Goal: Transaction & Acquisition: Obtain resource

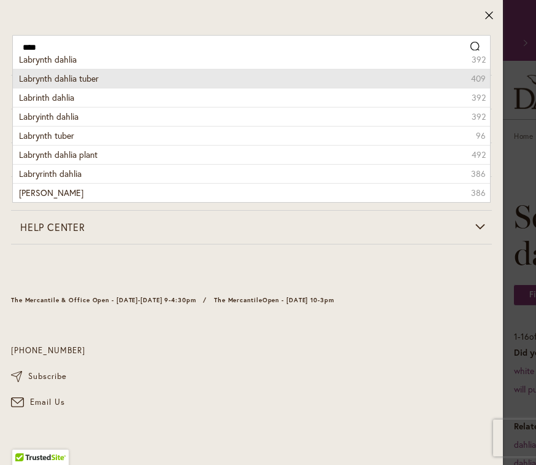
click at [118, 78] on li "Labrynth dahlia tuber 409" at bounding box center [252, 78] width 478 height 19
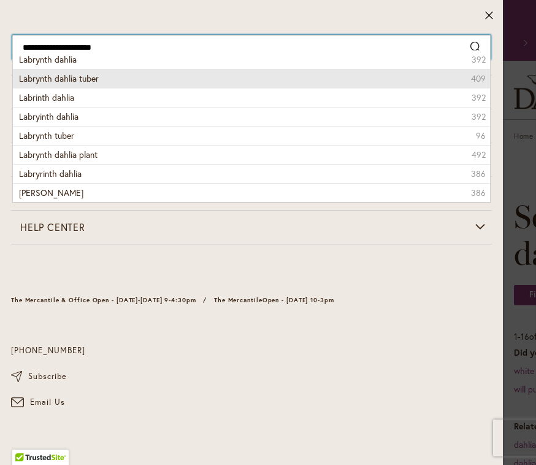
type input "**********"
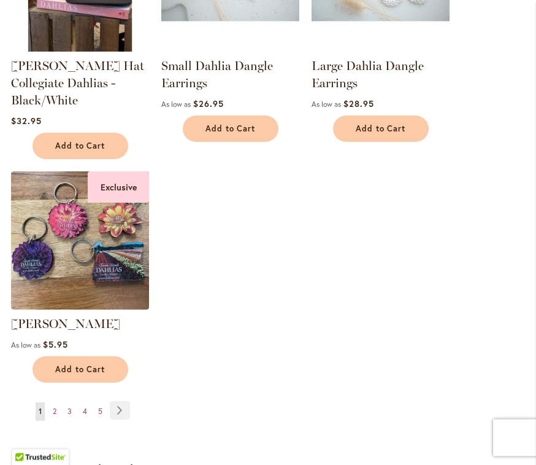
scroll to position [1625, 0]
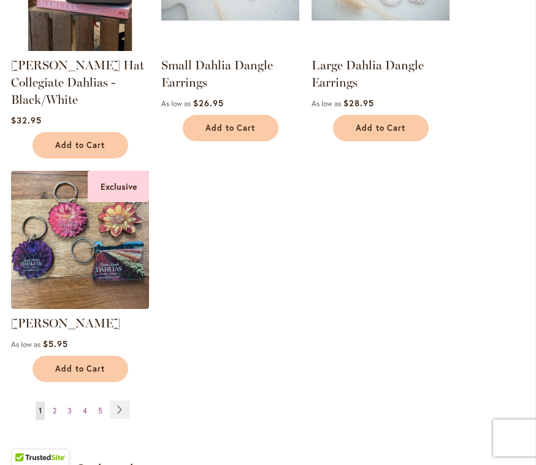
click at [123, 406] on link "Page Next" at bounding box center [120, 409] width 20 height 18
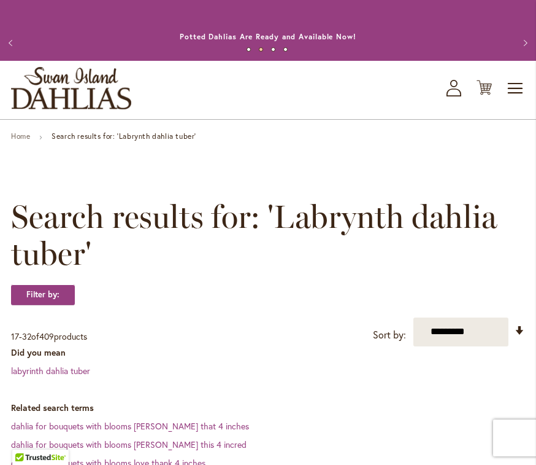
click at [461, 91] on icon "My Account" at bounding box center [454, 88] width 15 height 17
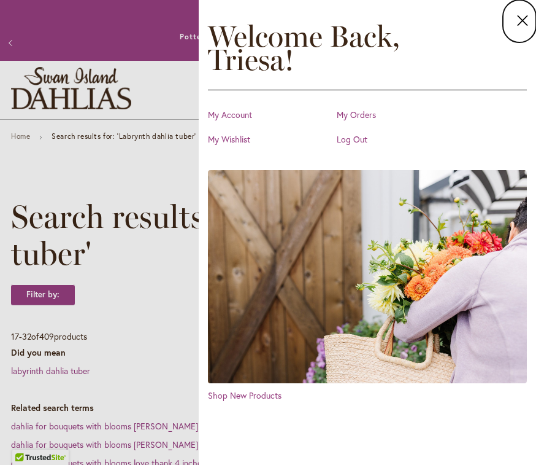
click at [517, 28] on icon at bounding box center [523, 20] width 15 height 17
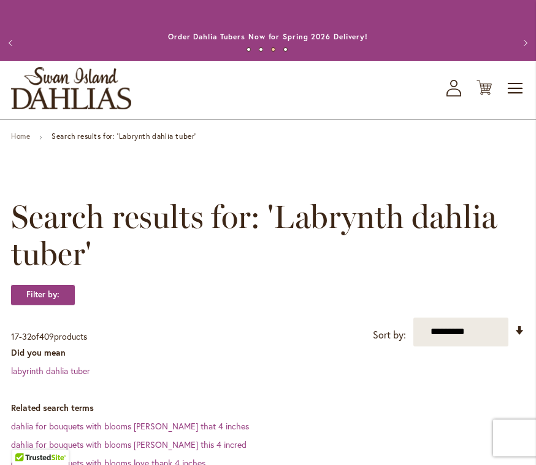
click at [519, 79] on span "Toggle Nav" at bounding box center [516, 88] width 18 height 25
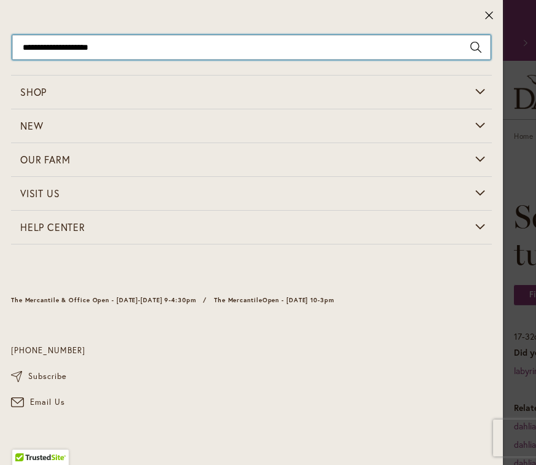
click at [147, 45] on input "**********" at bounding box center [251, 47] width 479 height 25
type input "**********"
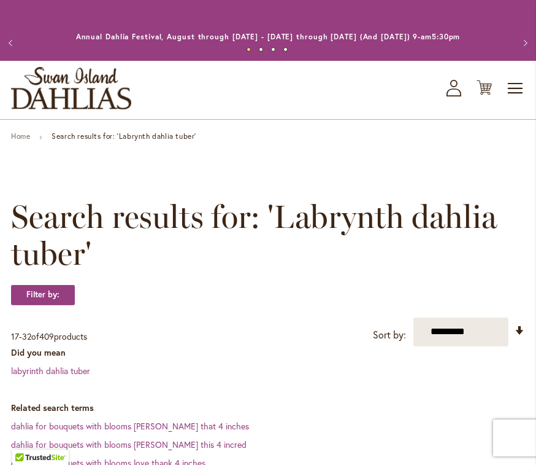
click at [520, 85] on span "Toggle Nav" at bounding box center [516, 88] width 18 height 25
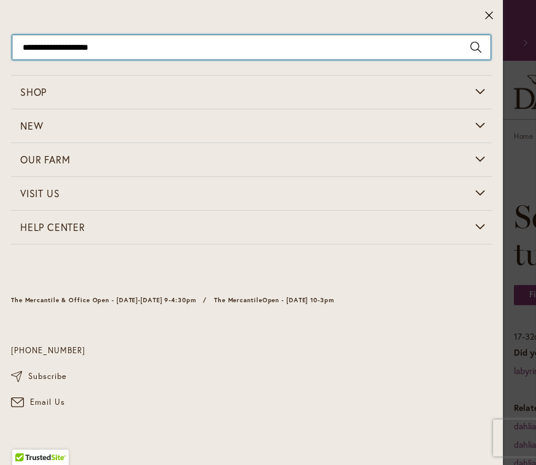
click at [147, 42] on input "**********" at bounding box center [251, 47] width 479 height 25
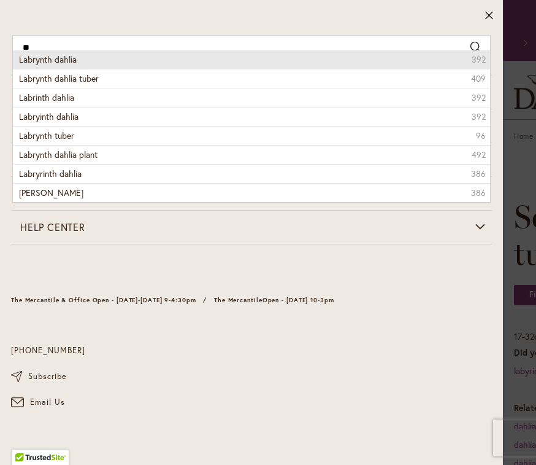
click at [87, 58] on li "Labrynth dahlia 392" at bounding box center [252, 59] width 478 height 18
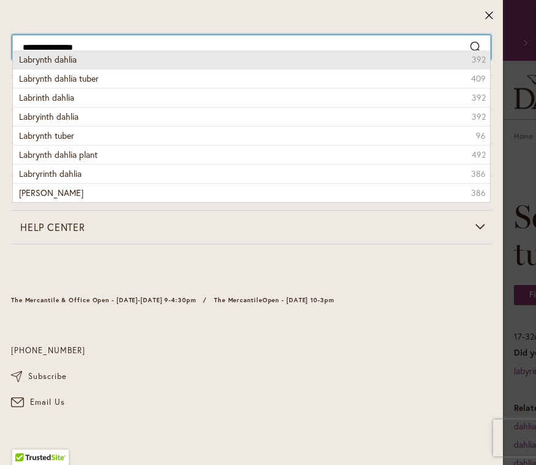
type input "**********"
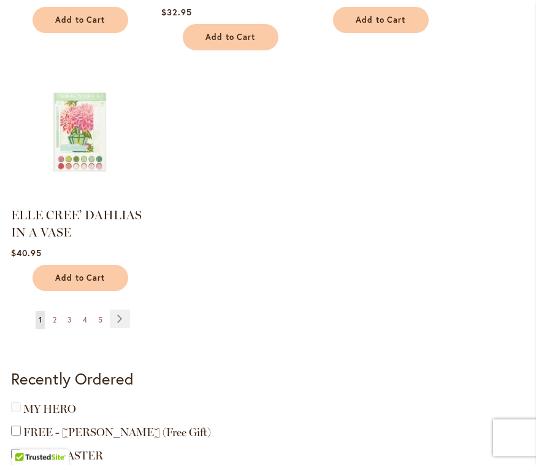
scroll to position [1697, 0]
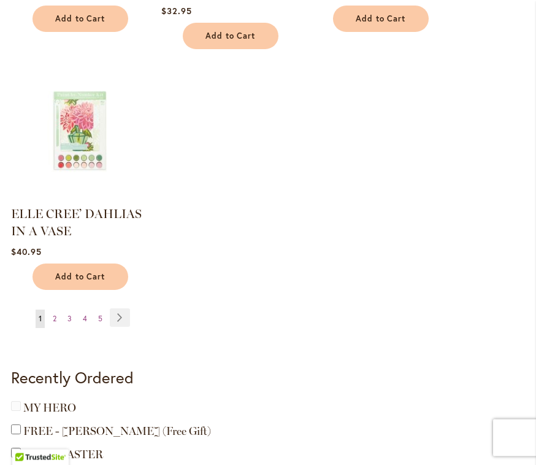
click at [123, 320] on link "Page Next" at bounding box center [120, 318] width 20 height 18
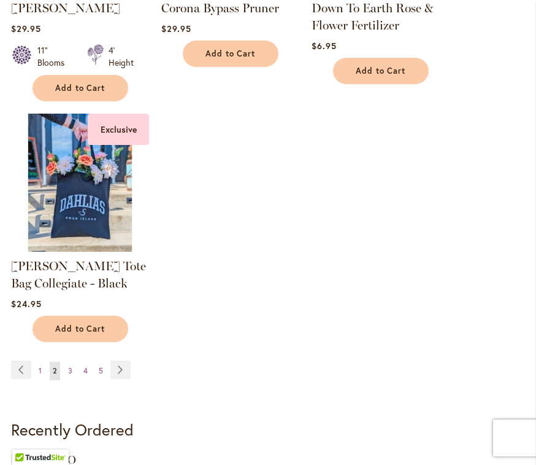
scroll to position [1616, 0]
click at [128, 365] on link "Page Next" at bounding box center [120, 369] width 20 height 18
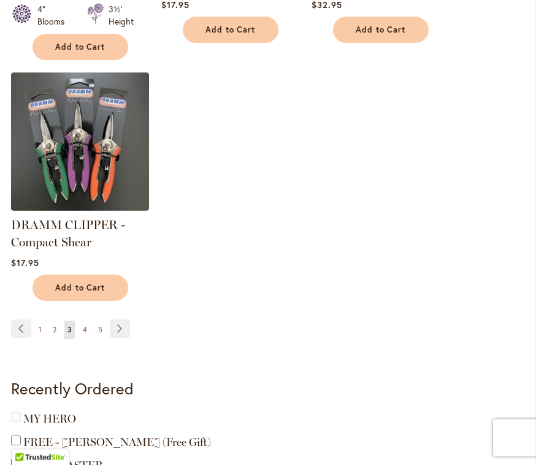
scroll to position [1674, 0]
click at [123, 330] on link "Page Next" at bounding box center [120, 328] width 20 height 18
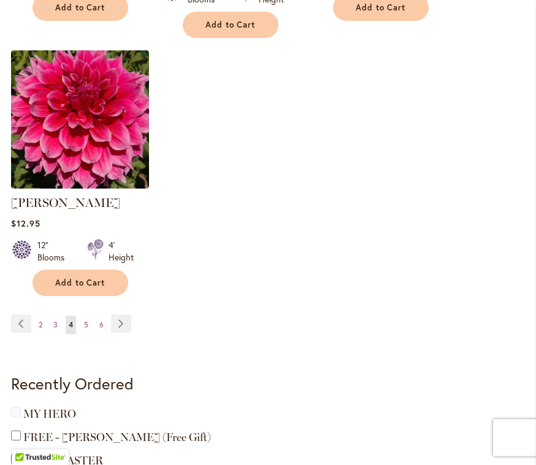
scroll to position [1748, 0]
click at [122, 314] on link "Page Next" at bounding box center [121, 323] width 20 height 18
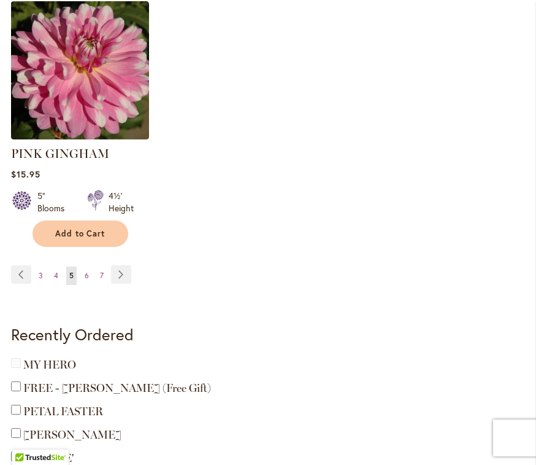
scroll to position [1746, 0]
click at [123, 273] on link "Page Next" at bounding box center [121, 274] width 20 height 18
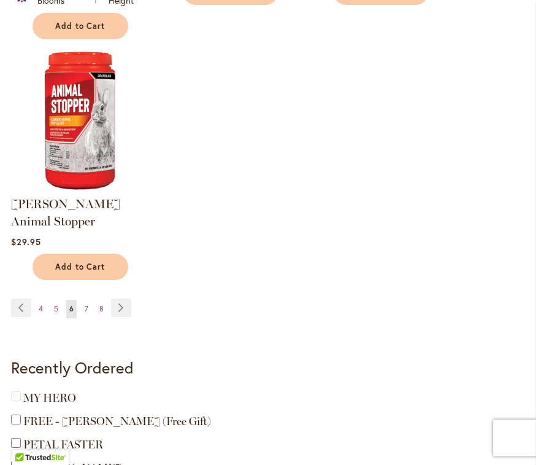
scroll to position [1714, 0]
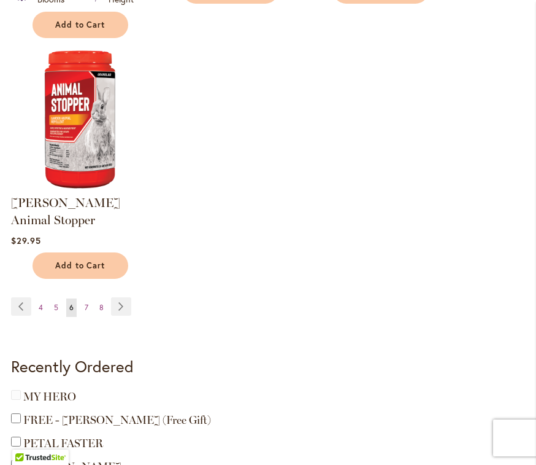
click at [126, 297] on link "Page Next" at bounding box center [121, 306] width 20 height 18
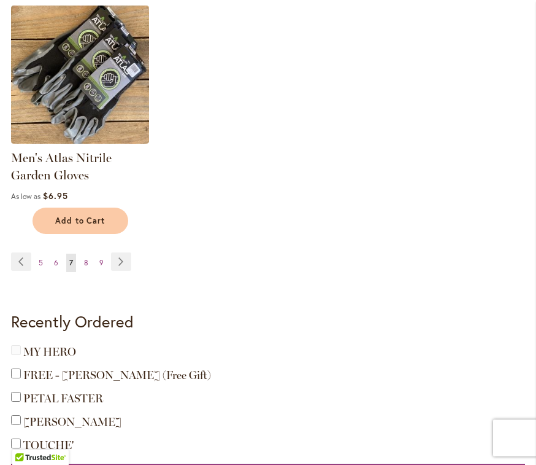
scroll to position [1762, 0]
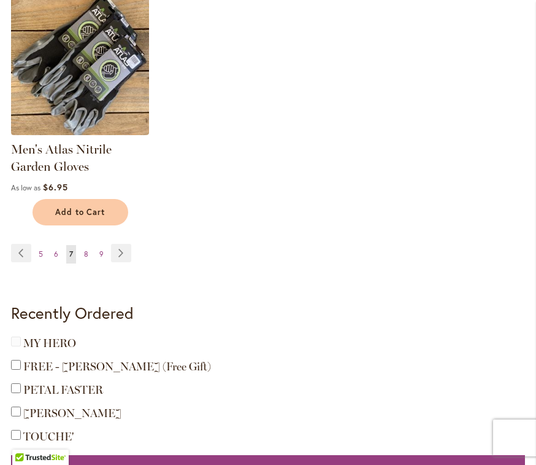
click at [125, 248] on link "Page Next" at bounding box center [121, 253] width 20 height 18
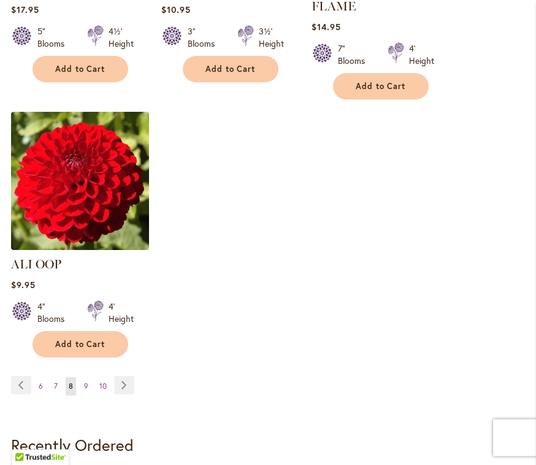
scroll to position [1618, 0]
click at [128, 382] on link "Page Next" at bounding box center [124, 385] width 20 height 18
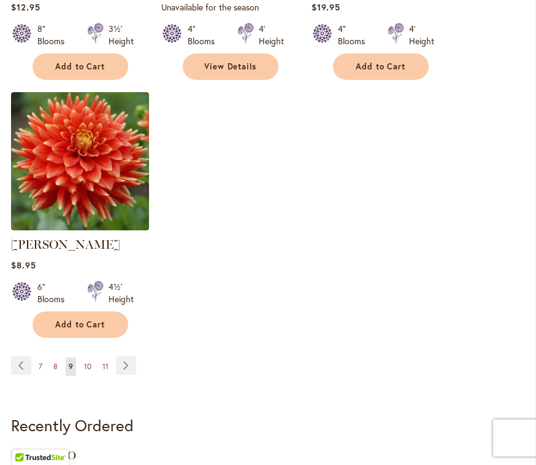
scroll to position [1684, 0]
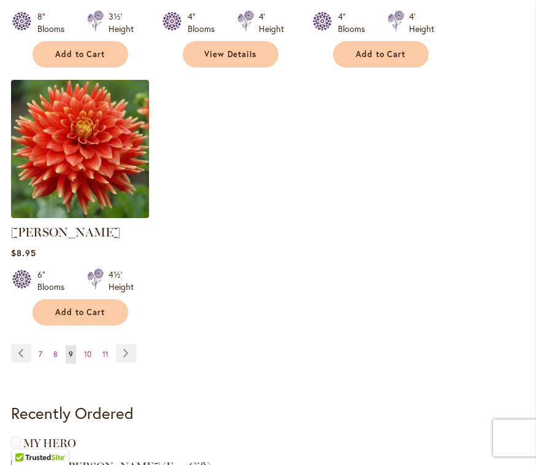
click at [133, 356] on link "Page Next" at bounding box center [126, 353] width 20 height 18
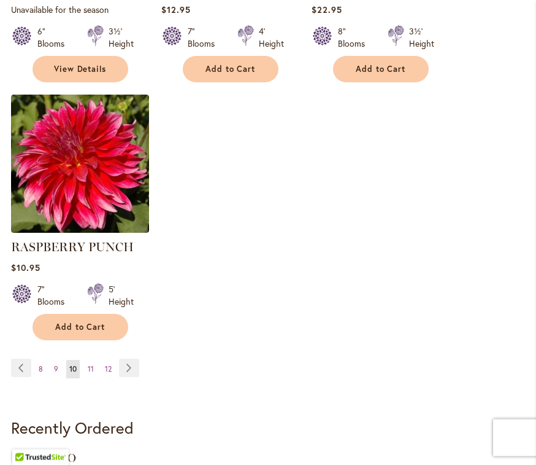
scroll to position [1704, 0]
click at [138, 358] on link "Page Next" at bounding box center [129, 367] width 20 height 18
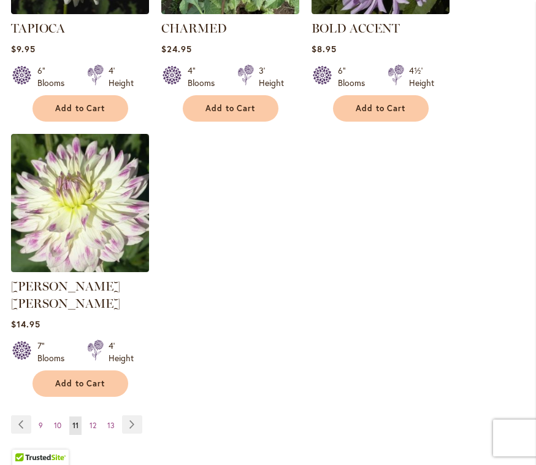
scroll to position [1669, 0]
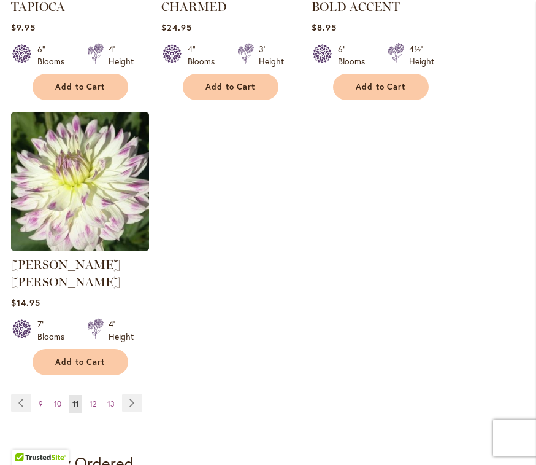
click at [133, 393] on link "Page Next" at bounding box center [132, 402] width 20 height 18
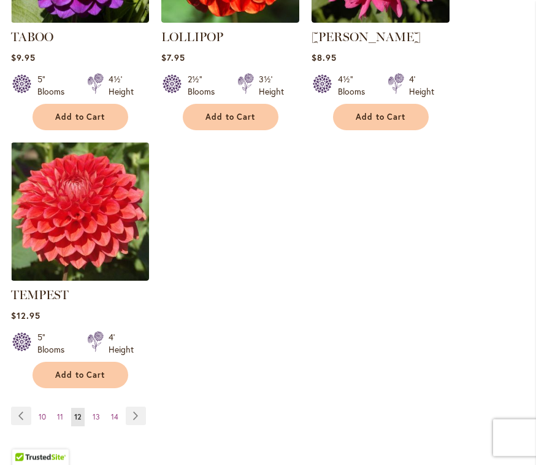
scroll to position [1673, 0]
click at [139, 406] on link "Page Next" at bounding box center [136, 415] width 20 height 18
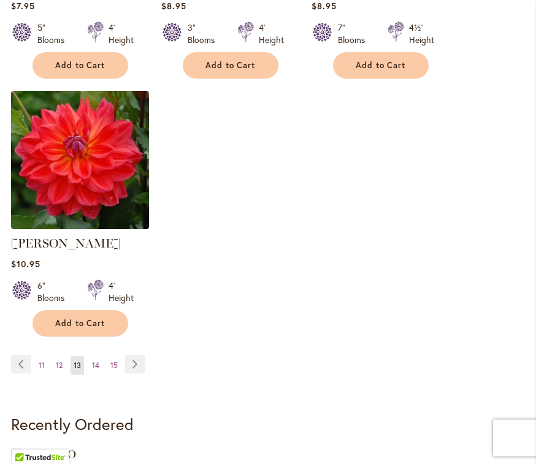
scroll to position [1828, 0]
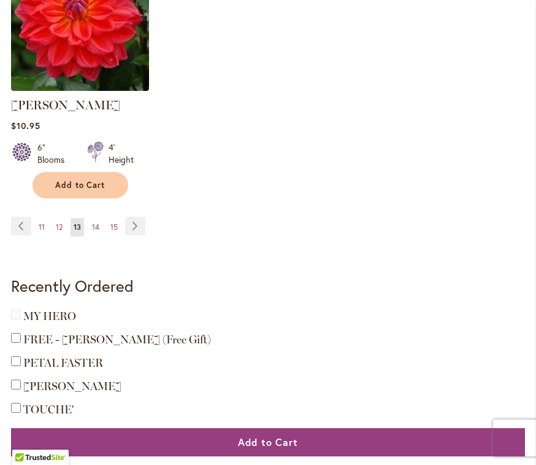
click at [138, 217] on link "Page Next" at bounding box center [135, 226] width 20 height 18
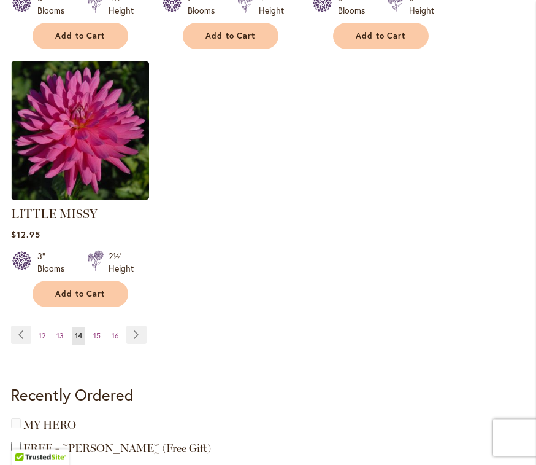
scroll to position [1703, 0]
click at [144, 336] on link "Page Next" at bounding box center [136, 334] width 20 height 18
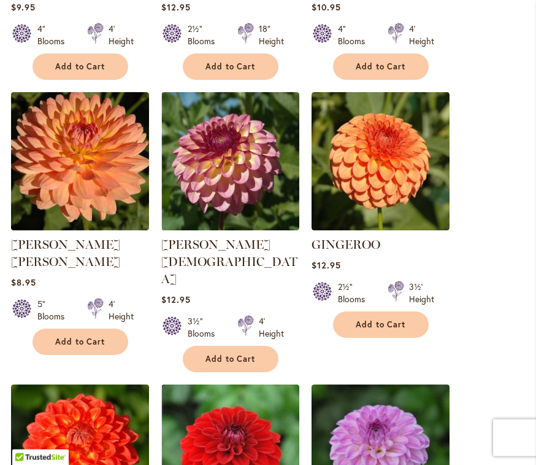
scroll to position [1138, 0]
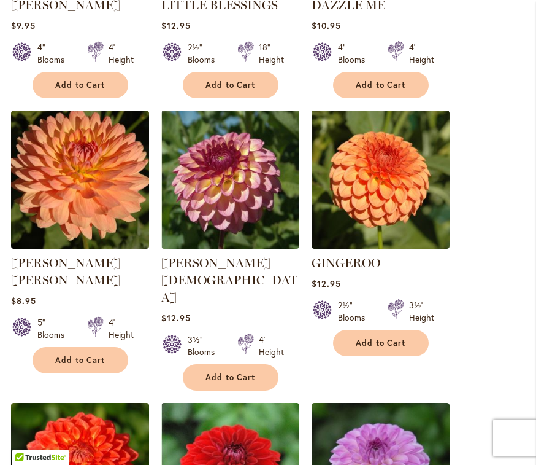
click at [214, 261] on link "[PERSON_NAME][DEMOGRAPHIC_DATA]" at bounding box center [229, 279] width 136 height 49
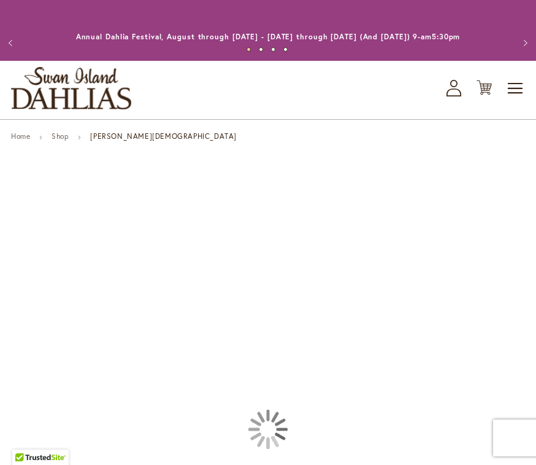
type input "******"
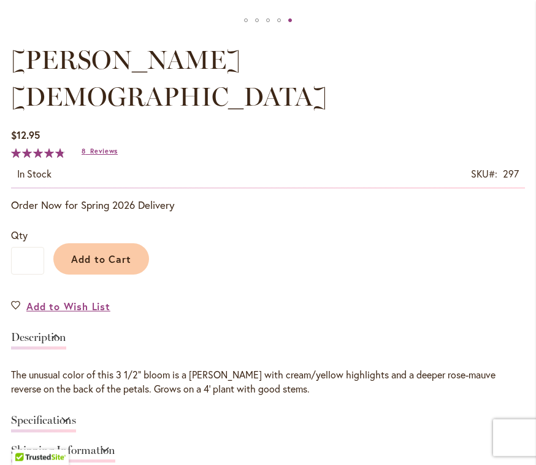
scroll to position [686, 0]
click at [26, 298] on link "Add to Wish List" at bounding box center [60, 305] width 99 height 14
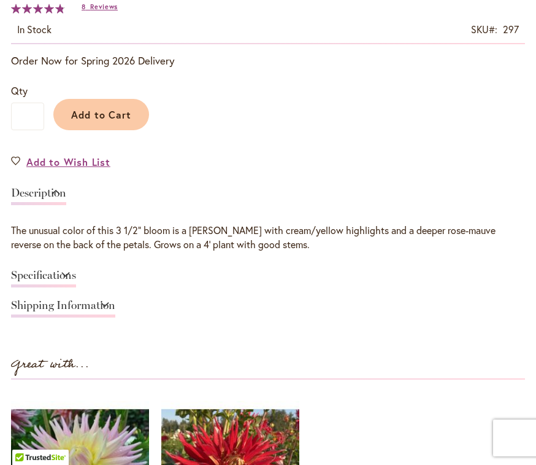
type input "******"
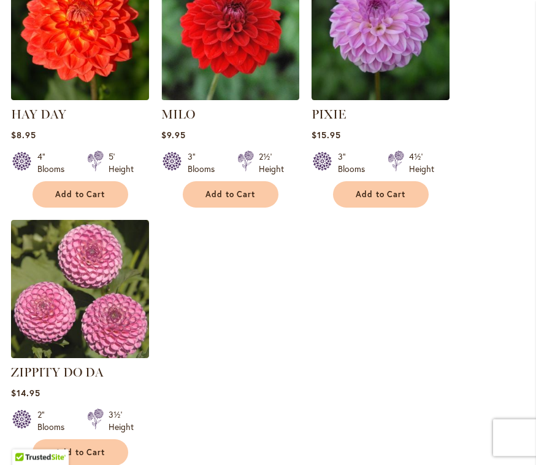
scroll to position [1579, 0]
click at [76, 365] on link "ZIPPITY DO DA" at bounding box center [57, 372] width 93 height 15
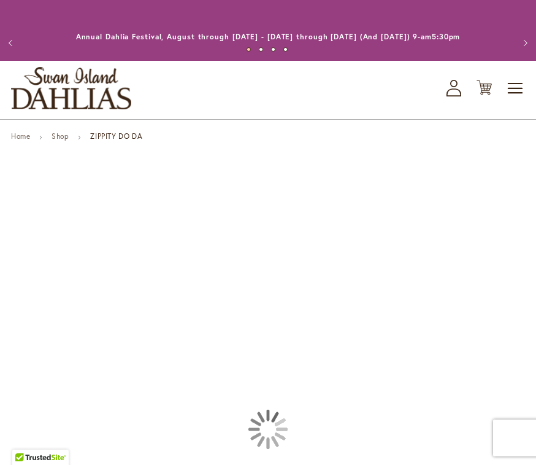
type input "******"
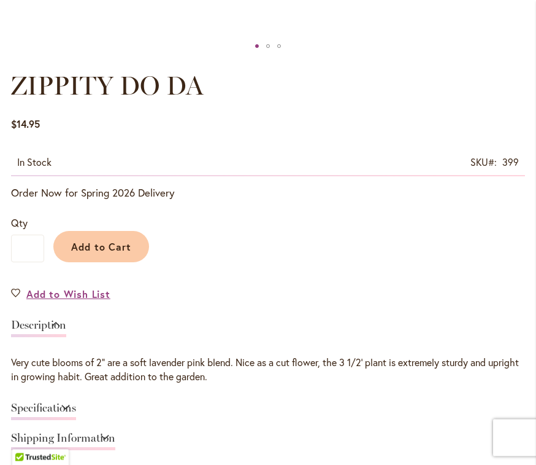
scroll to position [660, 0]
click at [18, 292] on link "Add to Wish List" at bounding box center [60, 294] width 99 height 14
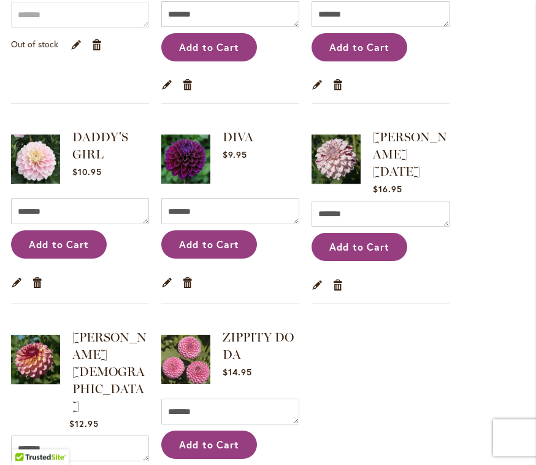
scroll to position [363, 0]
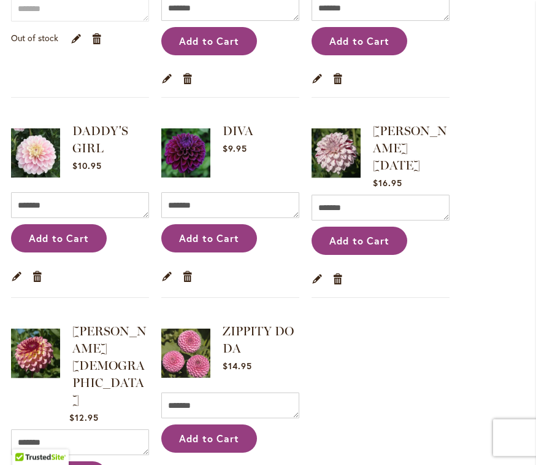
click at [466, 362] on ol "HONEY DEW Rating: 99% 5 Reviews $0.00 Comment Qty * Out of stock Edit" at bounding box center [268, 222] width 514 height 619
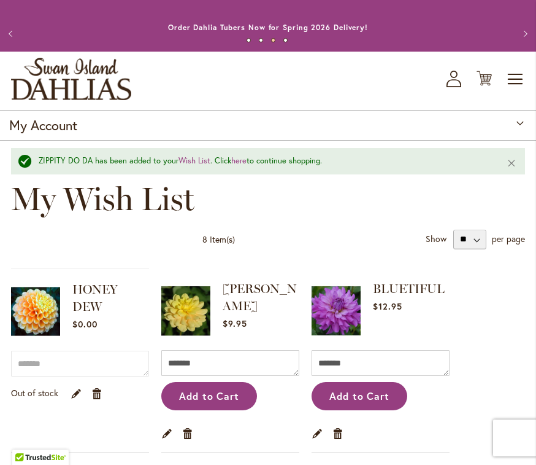
scroll to position [0, 0]
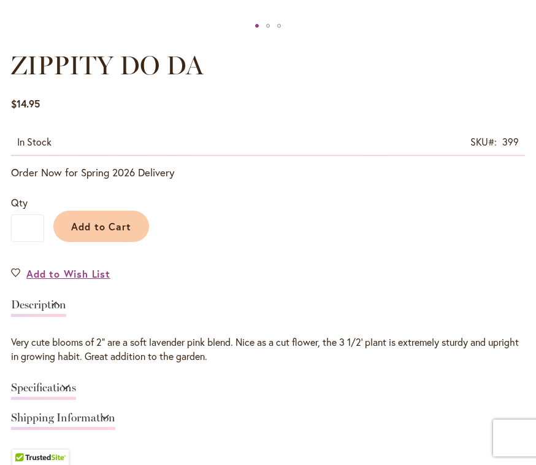
type input "******"
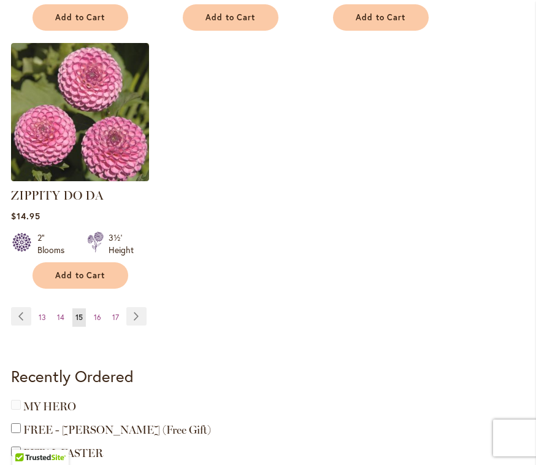
scroll to position [1757, 0]
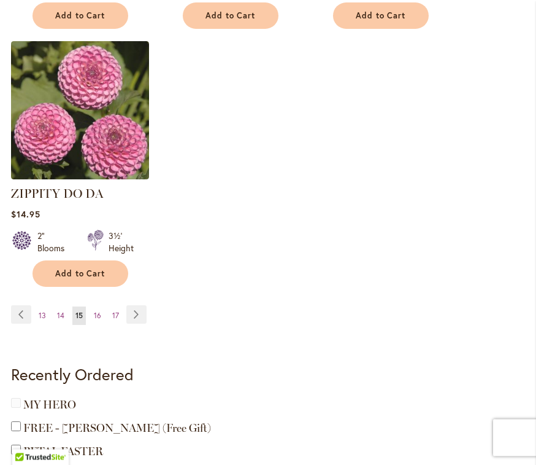
click at [134, 306] on link "Page Next" at bounding box center [136, 315] width 20 height 18
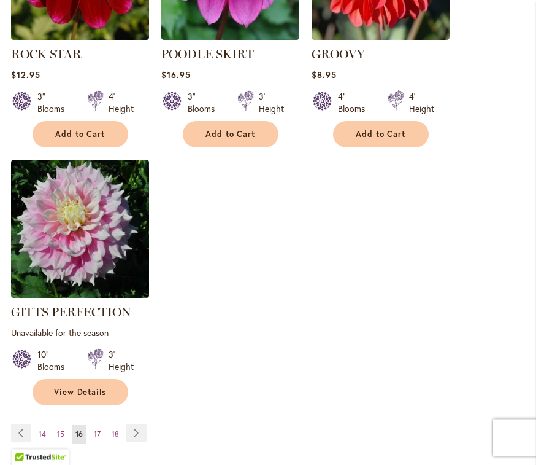
scroll to position [1622, 0]
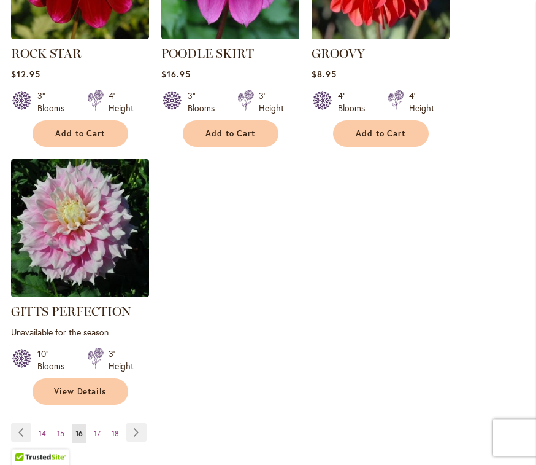
click at [135, 424] on link "Page Next" at bounding box center [136, 433] width 20 height 18
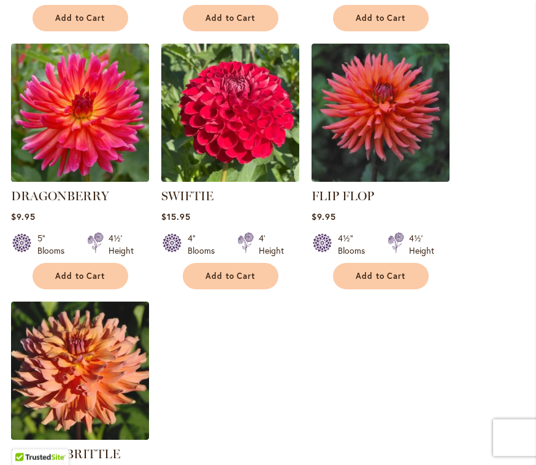
scroll to position [1497, 0]
click at [199, 188] on link "SWIFTIE" at bounding box center [187, 195] width 52 height 15
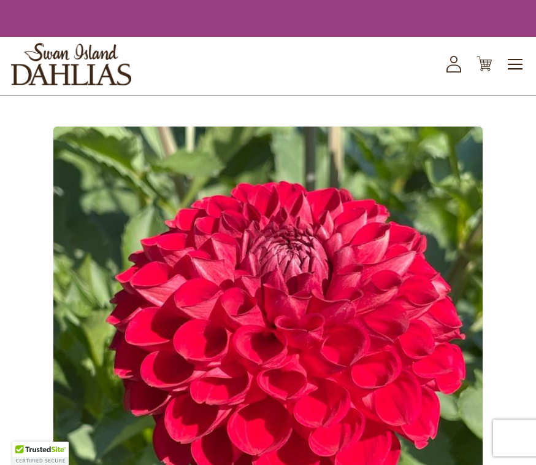
type input "******"
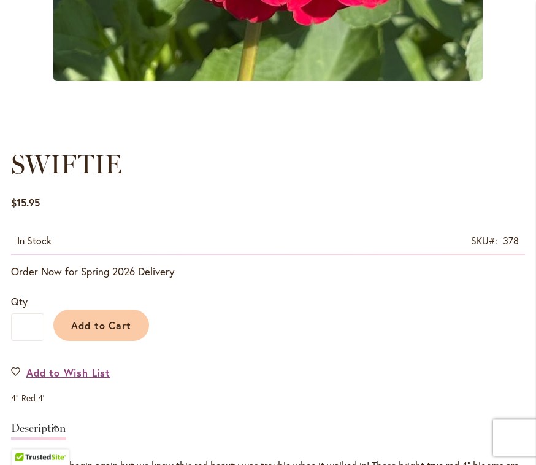
scroll to position [566, 0]
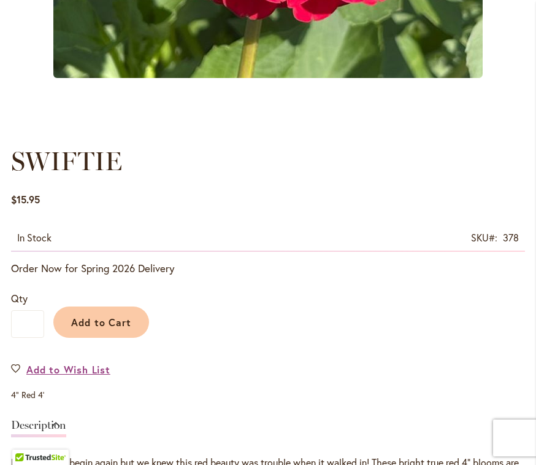
click at [25, 371] on link "Add to Wish List" at bounding box center [60, 369] width 99 height 14
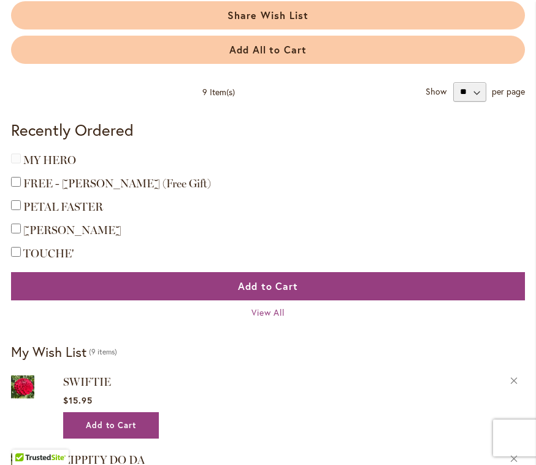
scroll to position [943, 0]
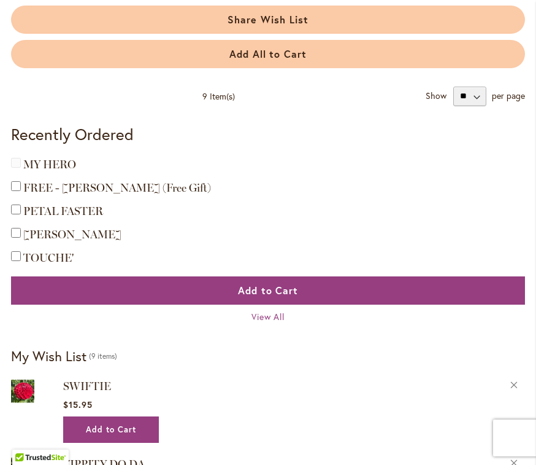
click at [281, 311] on span "View All" at bounding box center [269, 317] width 34 height 12
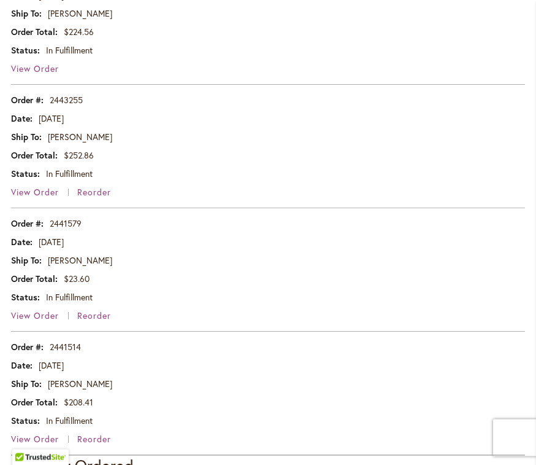
scroll to position [764, 0]
click at [46, 314] on span "View Order" at bounding box center [35, 315] width 48 height 12
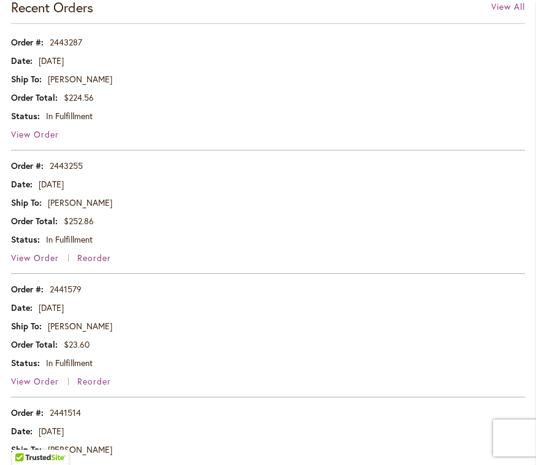
scroll to position [784, 0]
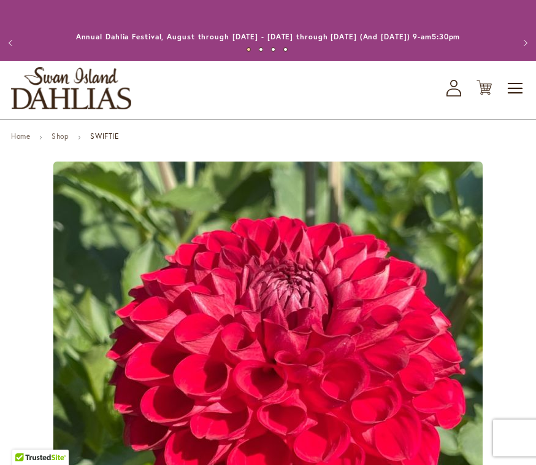
type input "******"
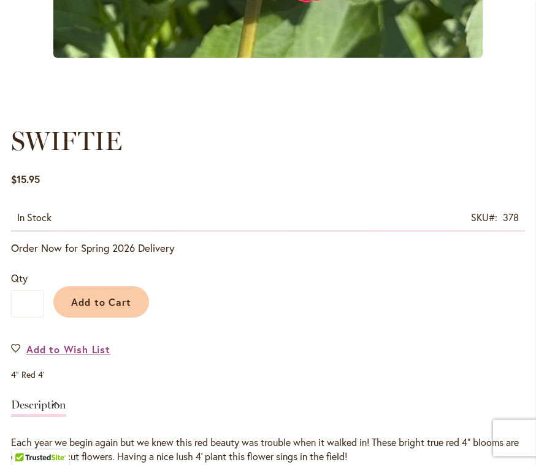
scroll to position [586, 0]
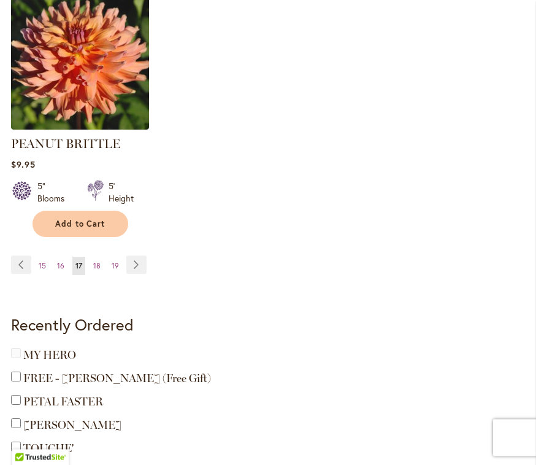
scroll to position [1807, 0]
click at [136, 255] on link "Page Next" at bounding box center [136, 264] width 20 height 18
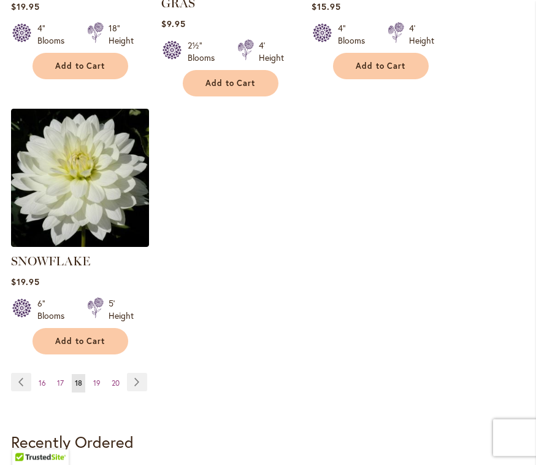
scroll to position [1690, 0]
click at [139, 373] on link "Page Next" at bounding box center [137, 382] width 20 height 18
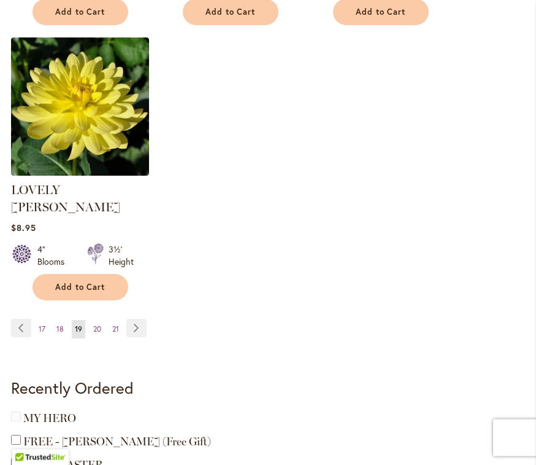
scroll to position [1744, 0]
click at [142, 319] on link "Page Next" at bounding box center [136, 328] width 20 height 18
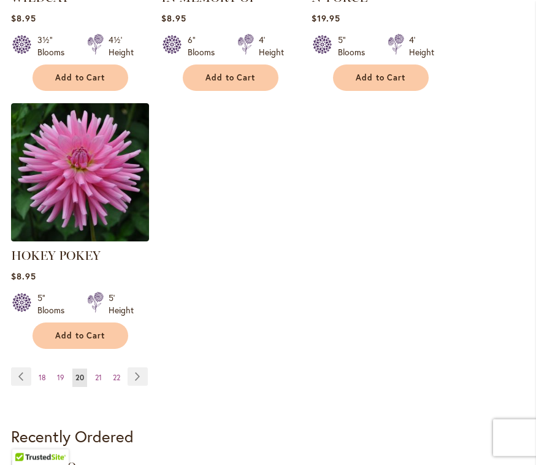
scroll to position [1672, 0]
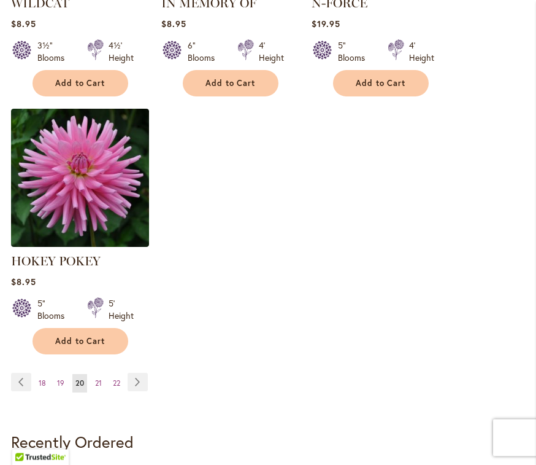
click at [142, 373] on link "Page Next" at bounding box center [138, 382] width 20 height 18
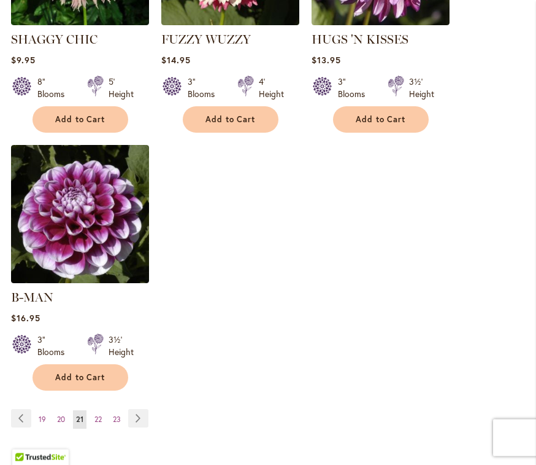
scroll to position [1636, 0]
click at [144, 409] on link "Page Next" at bounding box center [138, 418] width 20 height 18
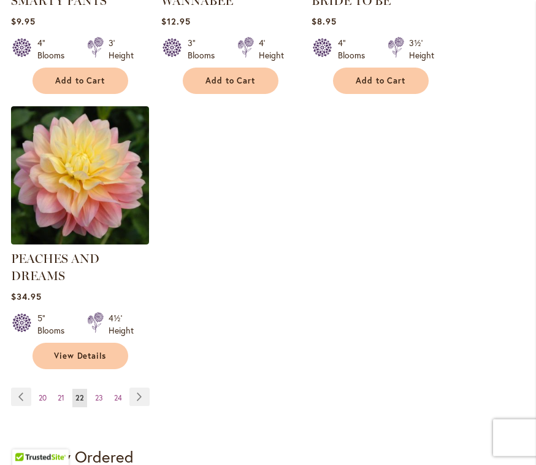
scroll to position [1674, 0]
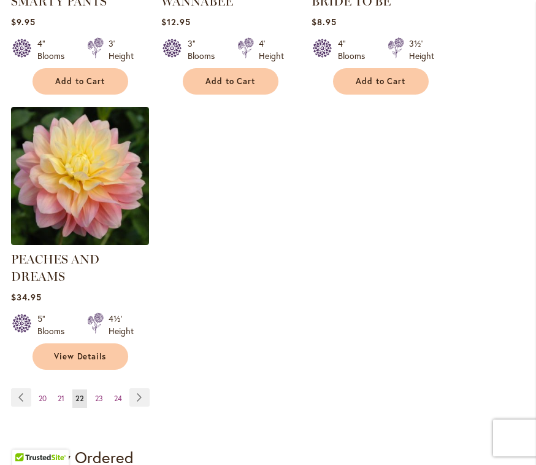
click at [145, 388] on link "Page Next" at bounding box center [140, 397] width 20 height 18
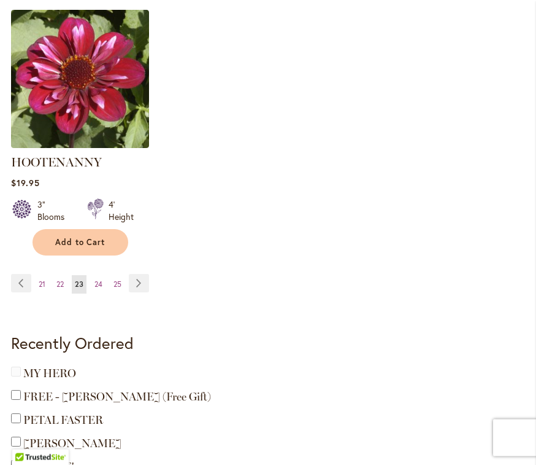
scroll to position [1790, 0]
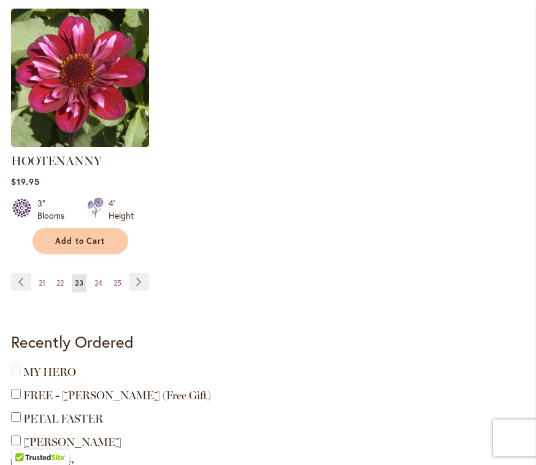
click at [139, 273] on link "Page Next" at bounding box center [139, 282] width 20 height 18
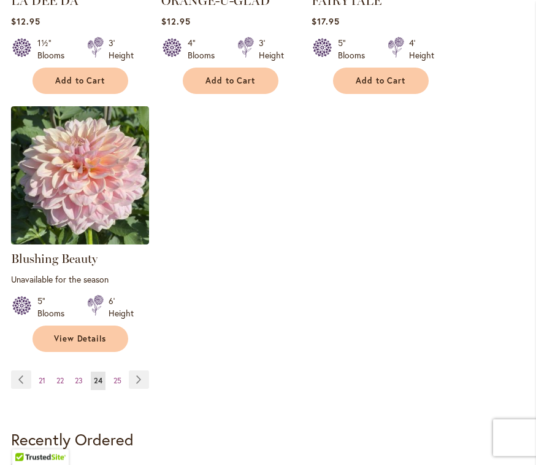
scroll to position [1659, 0]
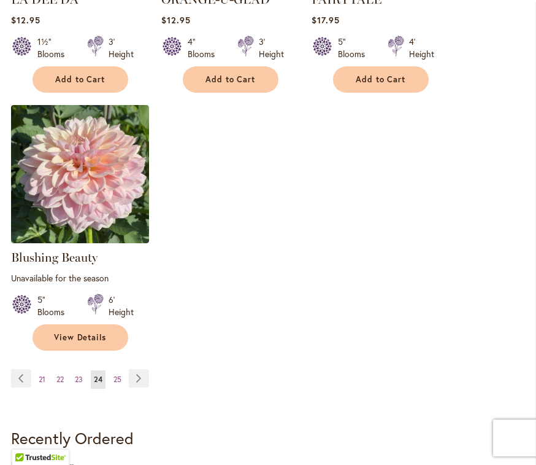
click at [139, 378] on link "Page Next" at bounding box center [139, 378] width 20 height 18
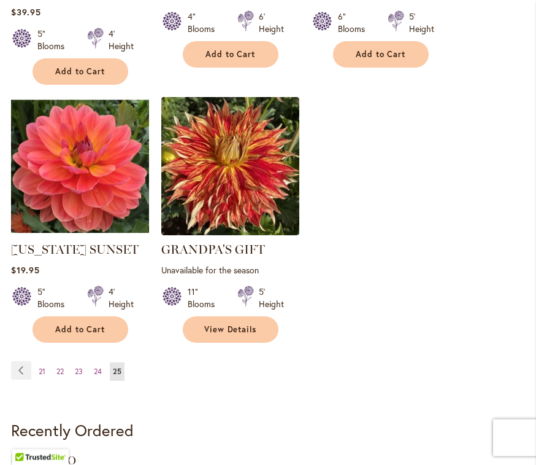
scroll to position [911, 0]
click at [79, 242] on link "[US_STATE] SUNSET" at bounding box center [75, 249] width 128 height 15
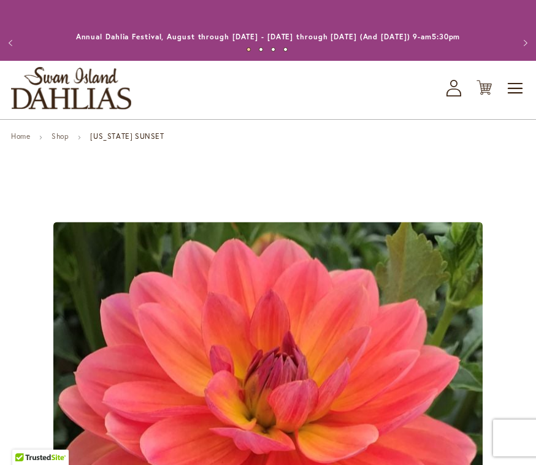
type input "******"
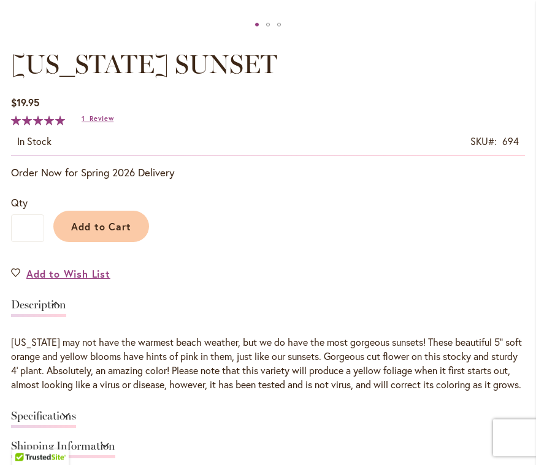
scroll to position [681, 0]
click at [25, 274] on link "Add to Wish List" at bounding box center [60, 273] width 99 height 14
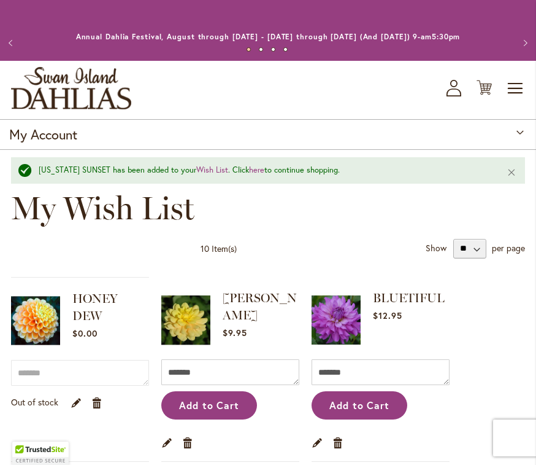
click at [515, 86] on span "Toggle Nav" at bounding box center [516, 88] width 18 height 25
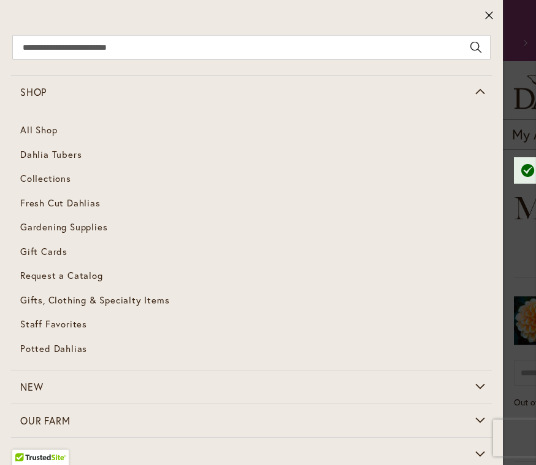
click at [91, 155] on link "Dahlia Tubers" at bounding box center [251, 154] width 481 height 25
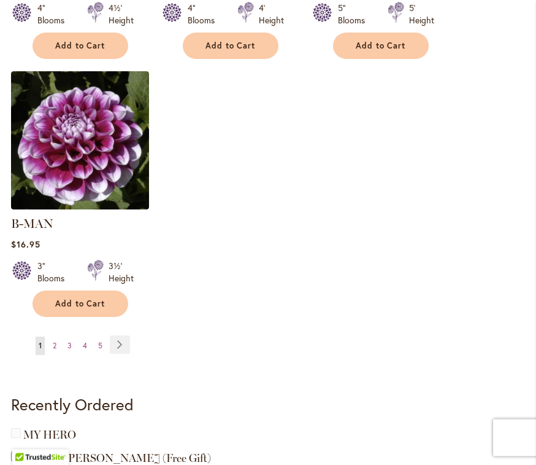
scroll to position [1736, 0]
click at [125, 335] on link "Page Next" at bounding box center [120, 344] width 20 height 18
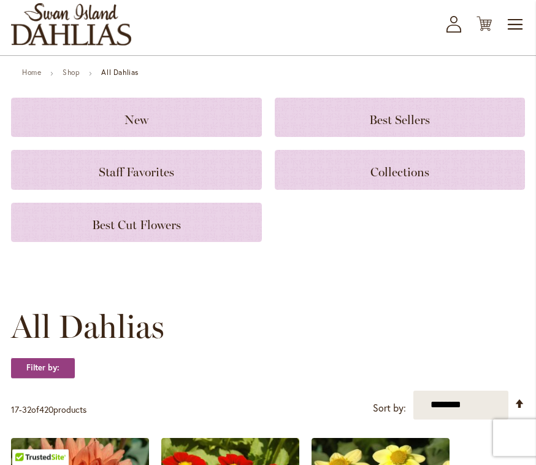
scroll to position [64, 0]
click at [459, 174] on h3 "Collections" at bounding box center [401, 170] width 222 height 14
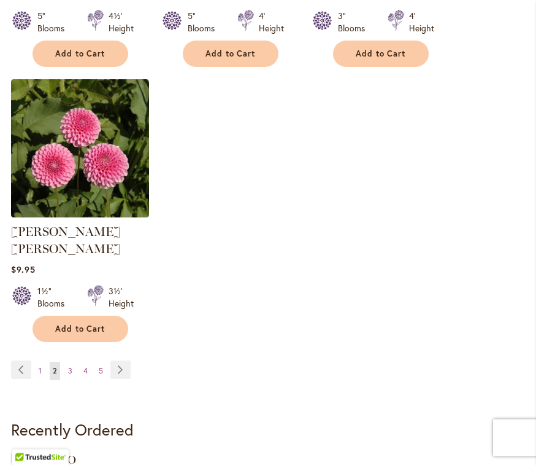
scroll to position [1711, 0]
click at [122, 360] on link "Page Next" at bounding box center [120, 369] width 20 height 18
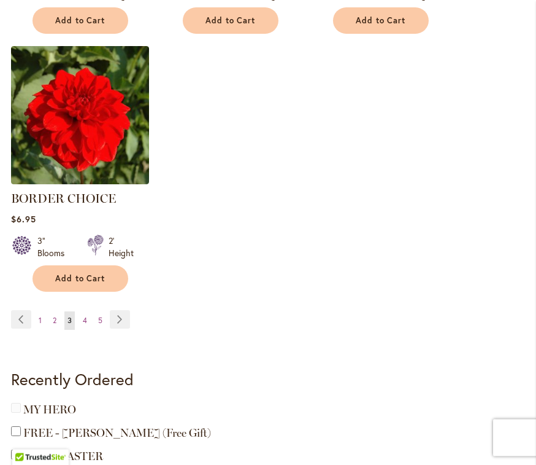
scroll to position [1744, 0]
click at [120, 320] on link "Page Next" at bounding box center [120, 319] width 20 height 18
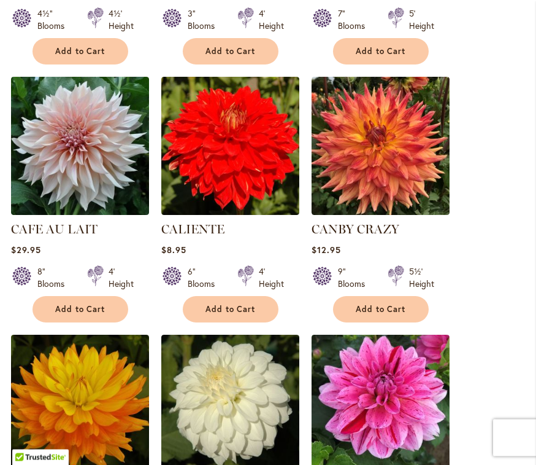
scroll to position [1216, 0]
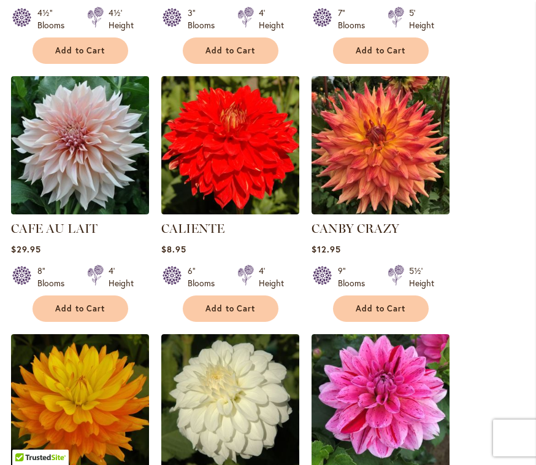
click at [77, 226] on link "CAFE AU LAIT" at bounding box center [54, 228] width 87 height 15
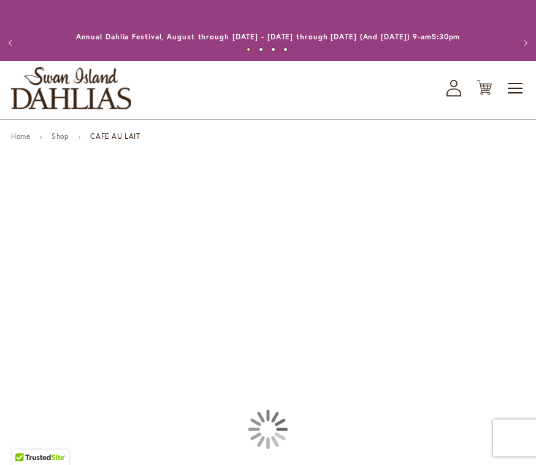
type input "******"
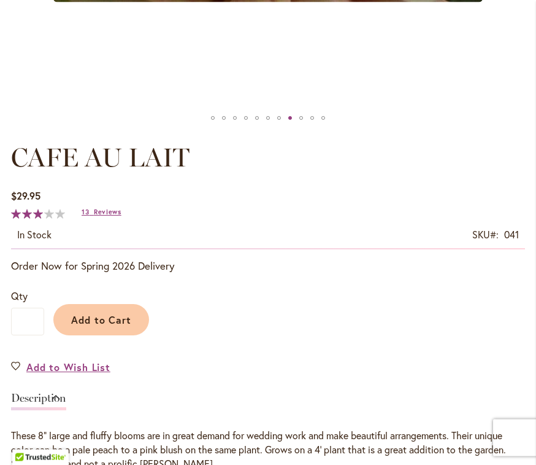
scroll to position [588, 0]
click at [25, 361] on link "Add to Wish List" at bounding box center [60, 367] width 99 height 14
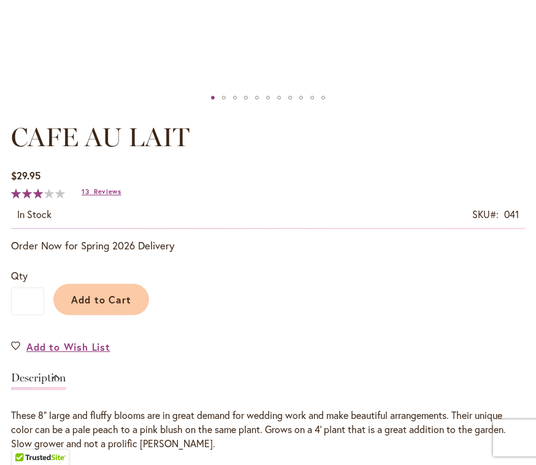
scroll to position [608, 0]
type input "******"
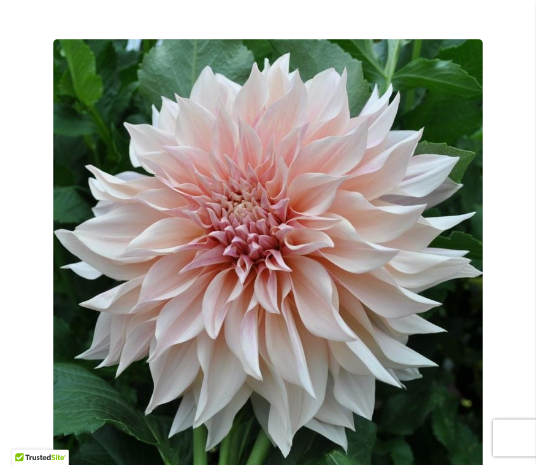
scroll to position [170, 0]
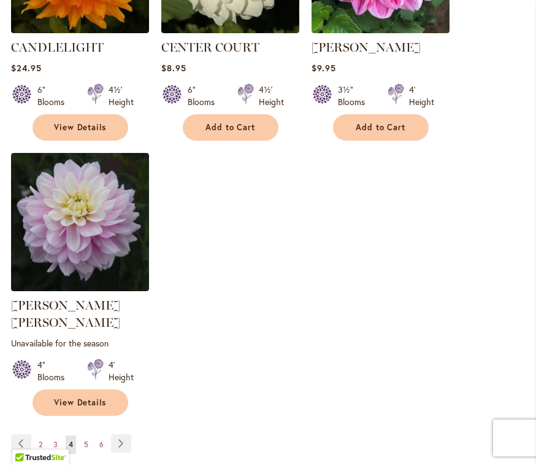
scroll to position [1669, 0]
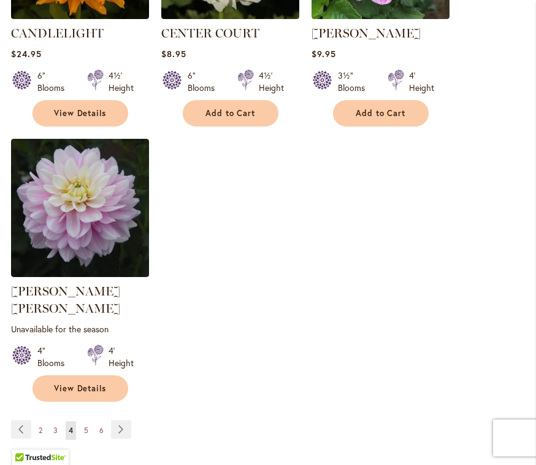
click at [125, 420] on link "Page Next" at bounding box center [121, 429] width 20 height 18
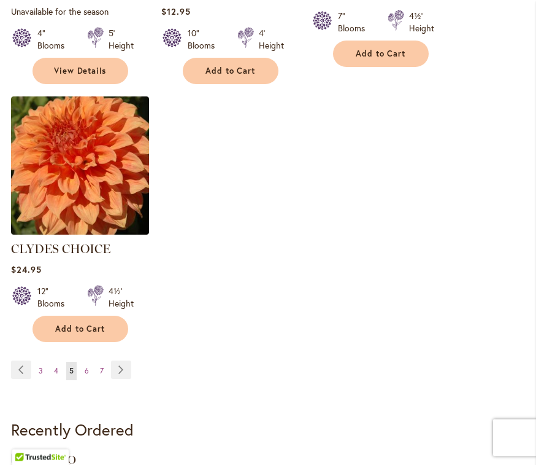
scroll to position [1739, 0]
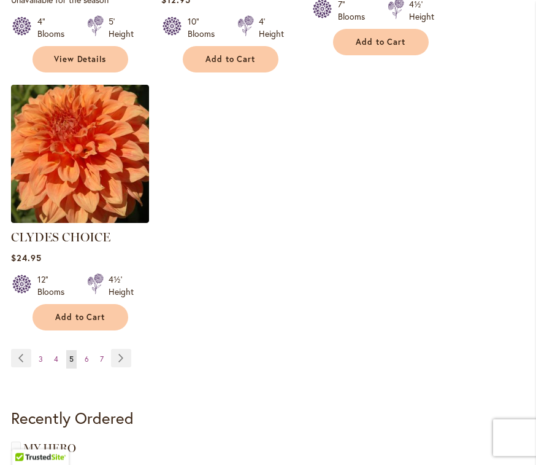
click at [124, 349] on link "Page Next" at bounding box center [121, 358] width 20 height 18
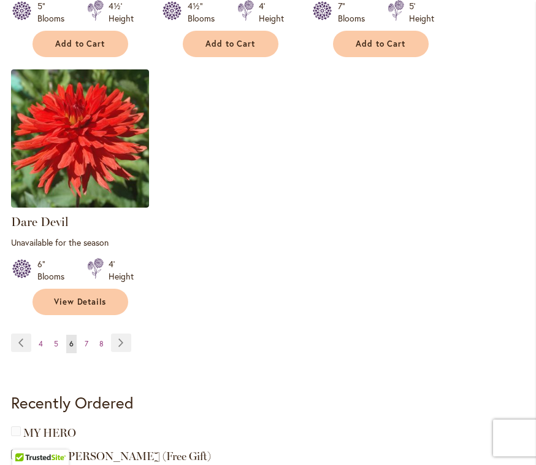
scroll to position [1787, 0]
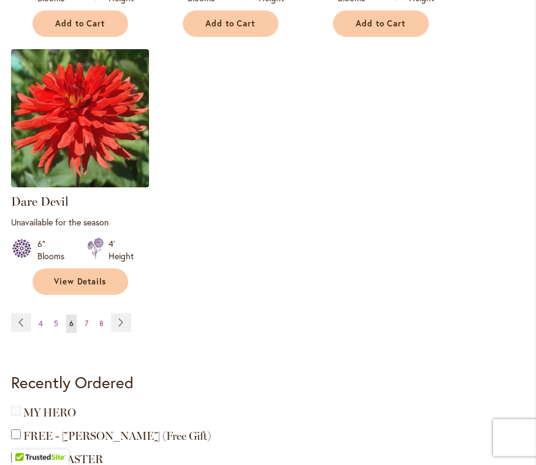
click at [122, 314] on link "Page Next" at bounding box center [121, 323] width 20 height 18
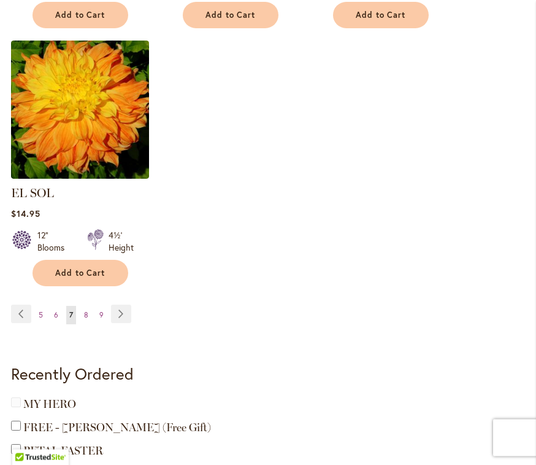
scroll to position [1767, 0]
click at [122, 304] on link "Page Next" at bounding box center [121, 313] width 20 height 18
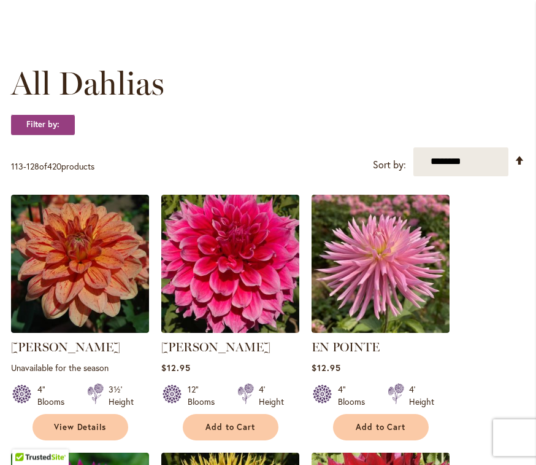
scroll to position [307, 0]
click at [226, 350] on link "[PERSON_NAME]" at bounding box center [215, 346] width 109 height 15
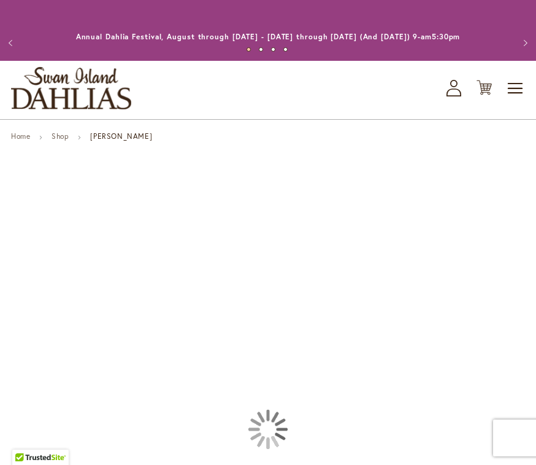
type input "******"
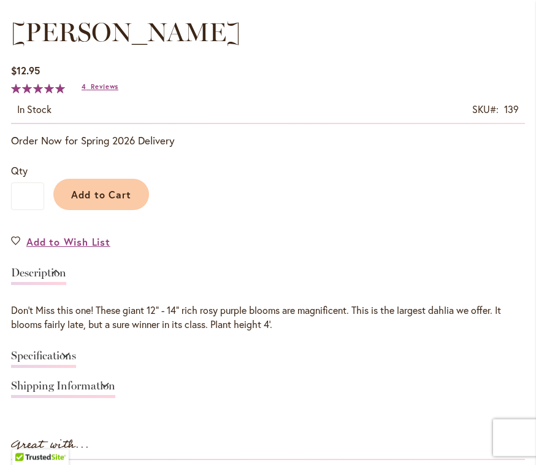
scroll to position [713, 0]
click at [68, 241] on span "Add to Wish List" at bounding box center [68, 241] width 84 height 14
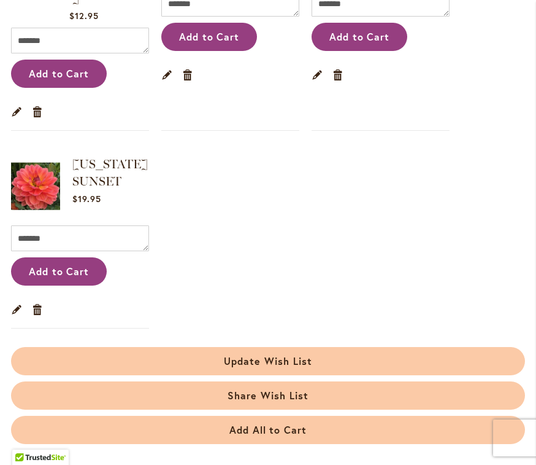
scroll to position [816, 0]
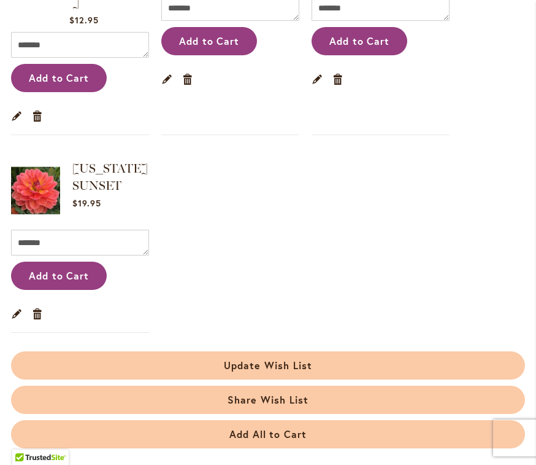
click at [316, 351] on button "Update Wish List" at bounding box center [268, 365] width 514 height 28
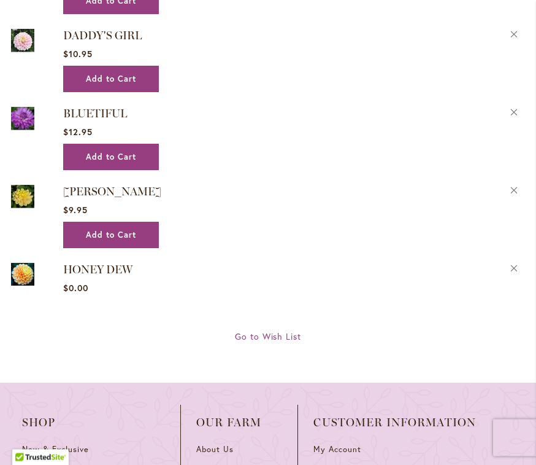
scroll to position [2192, 0]
click at [284, 330] on span "Go to Wish List" at bounding box center [268, 336] width 67 height 12
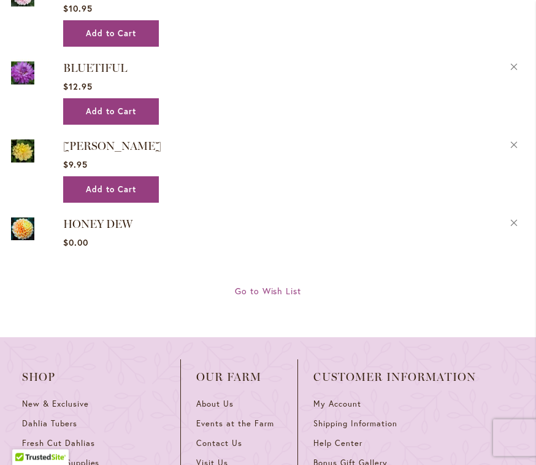
scroll to position [2238, 0]
